Goal: Task Accomplishment & Management: Complete application form

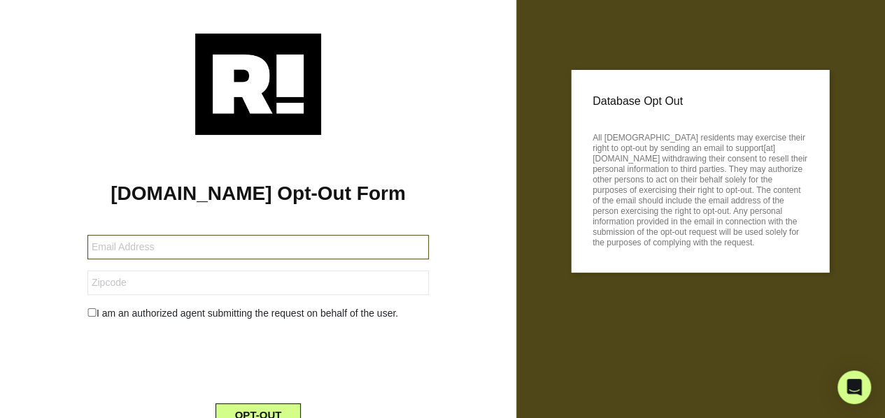
click at [255, 240] on input "text" at bounding box center [257, 247] width 341 height 24
type input "[PERSON_NAME][EMAIL_ADDRESS][DOMAIN_NAME]"
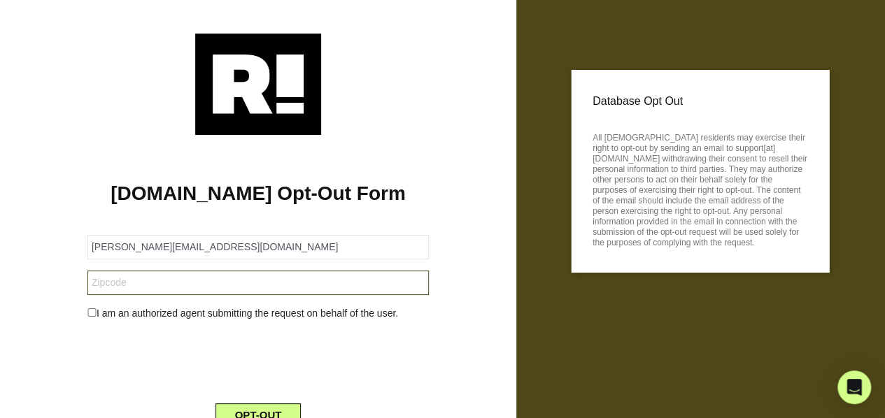
type input "60067"
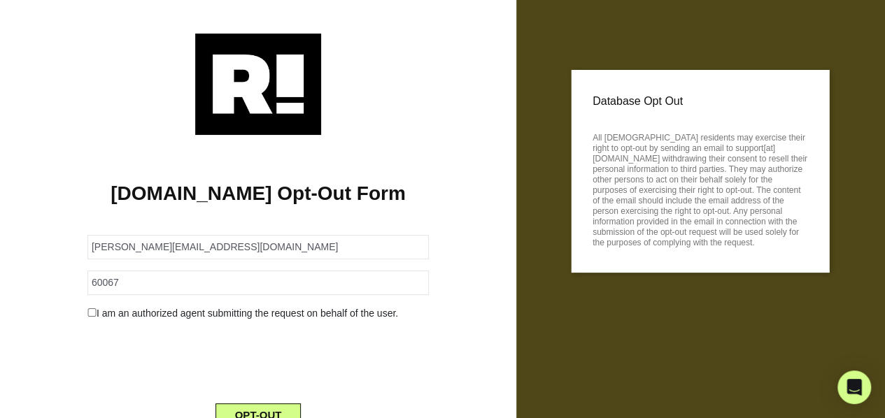
click at [91, 314] on input "checkbox" at bounding box center [91, 313] width 9 height 8
checkbox input "true"
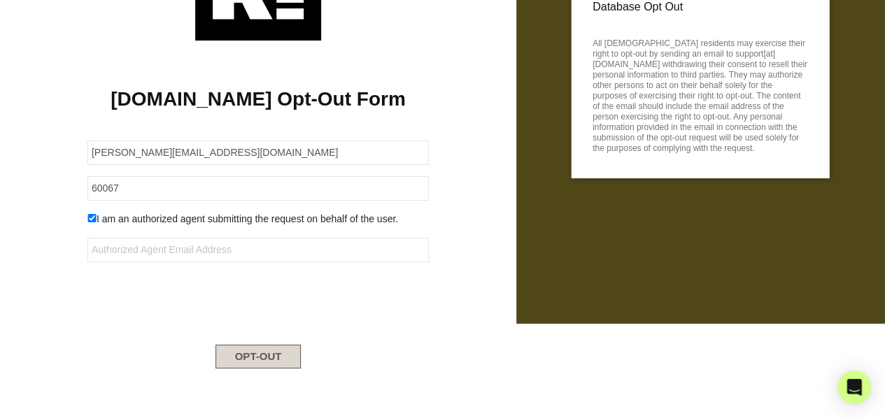
click at [270, 351] on button "OPT-OUT" at bounding box center [259, 357] width 86 height 24
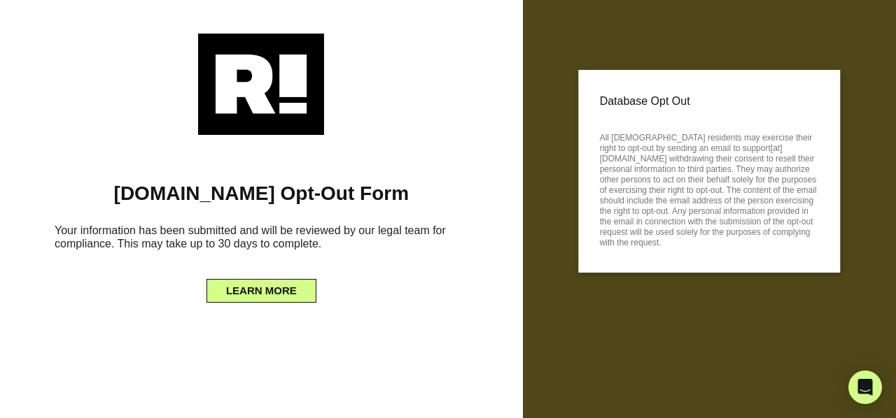
click at [22, 23] on div "[DOMAIN_NAME] Opt-Out Form Your information has been submitted and will be revi…" at bounding box center [261, 209] width 523 height 418
